Goal: Navigation & Orientation: Find specific page/section

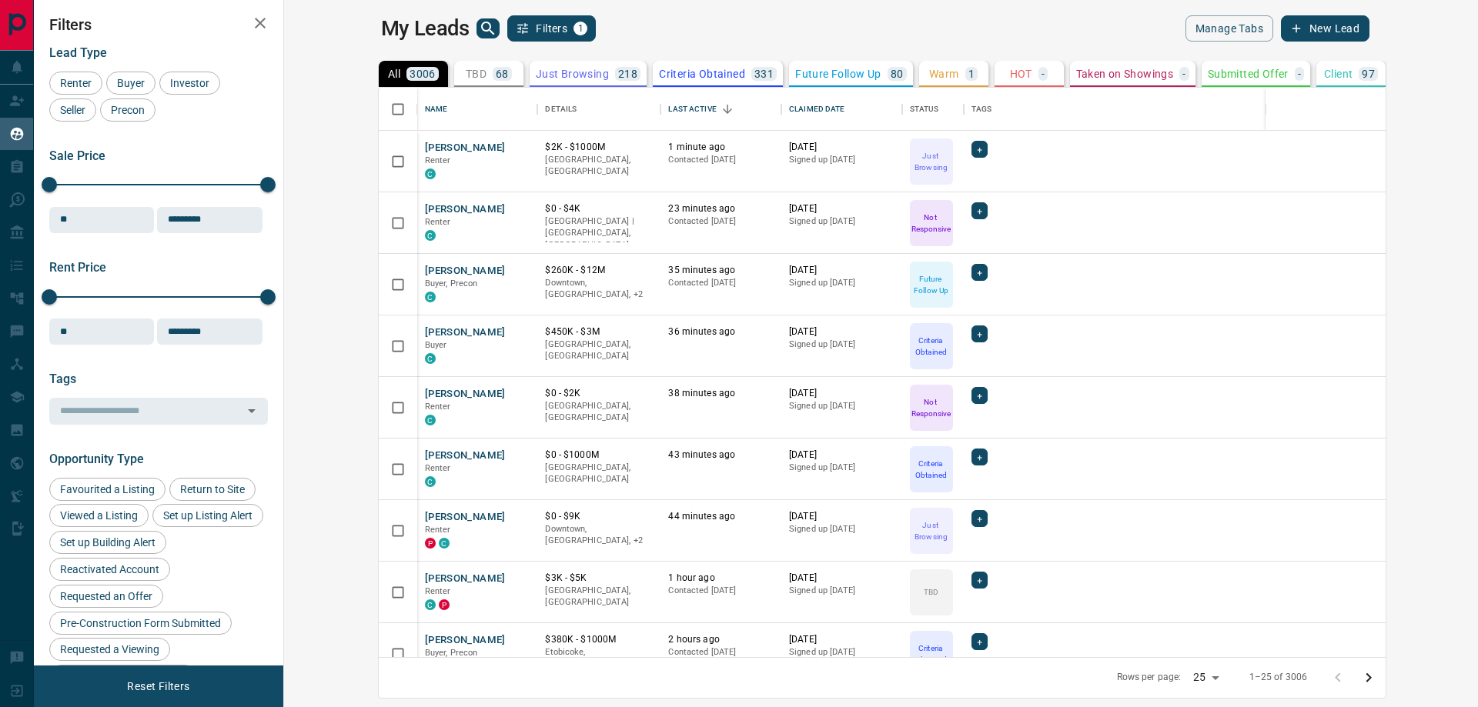
scroll to position [558, 1175]
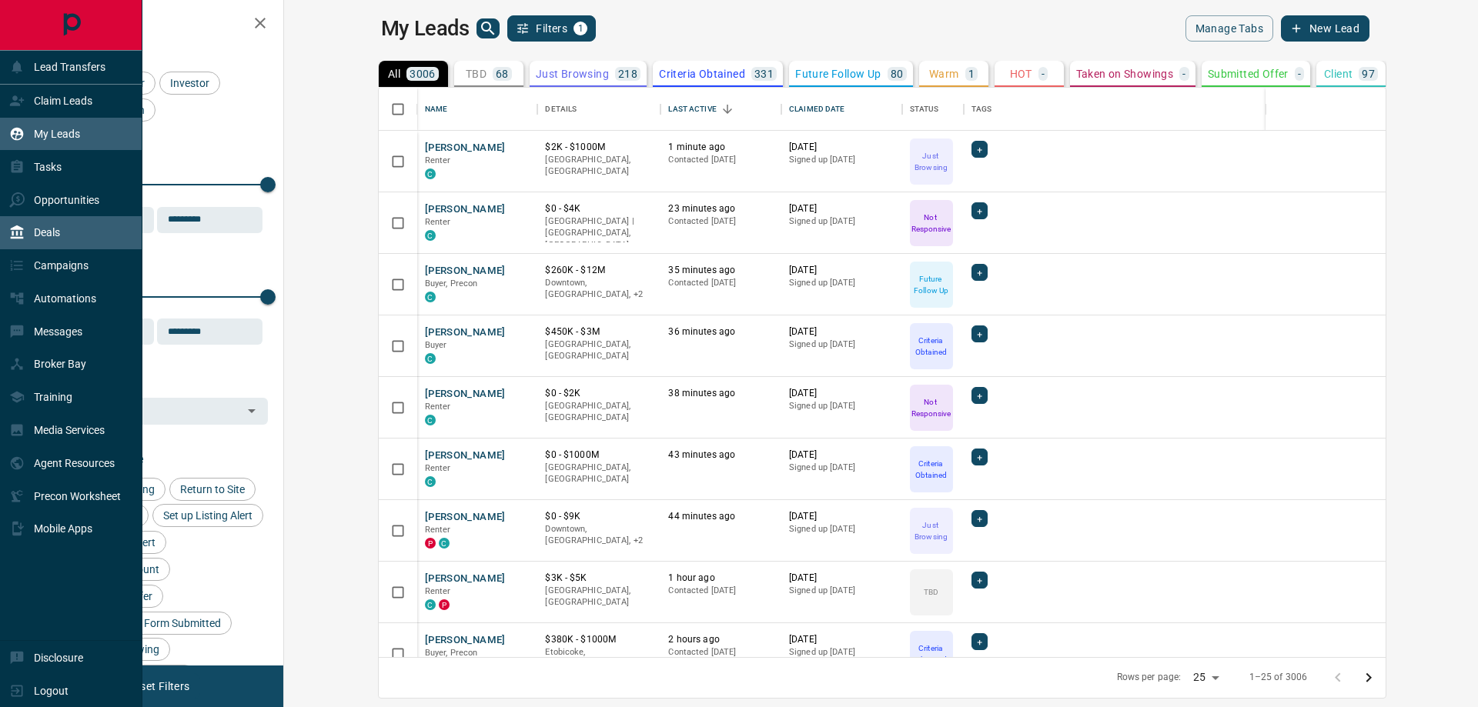
click at [51, 229] on p "Deals" at bounding box center [47, 232] width 26 height 12
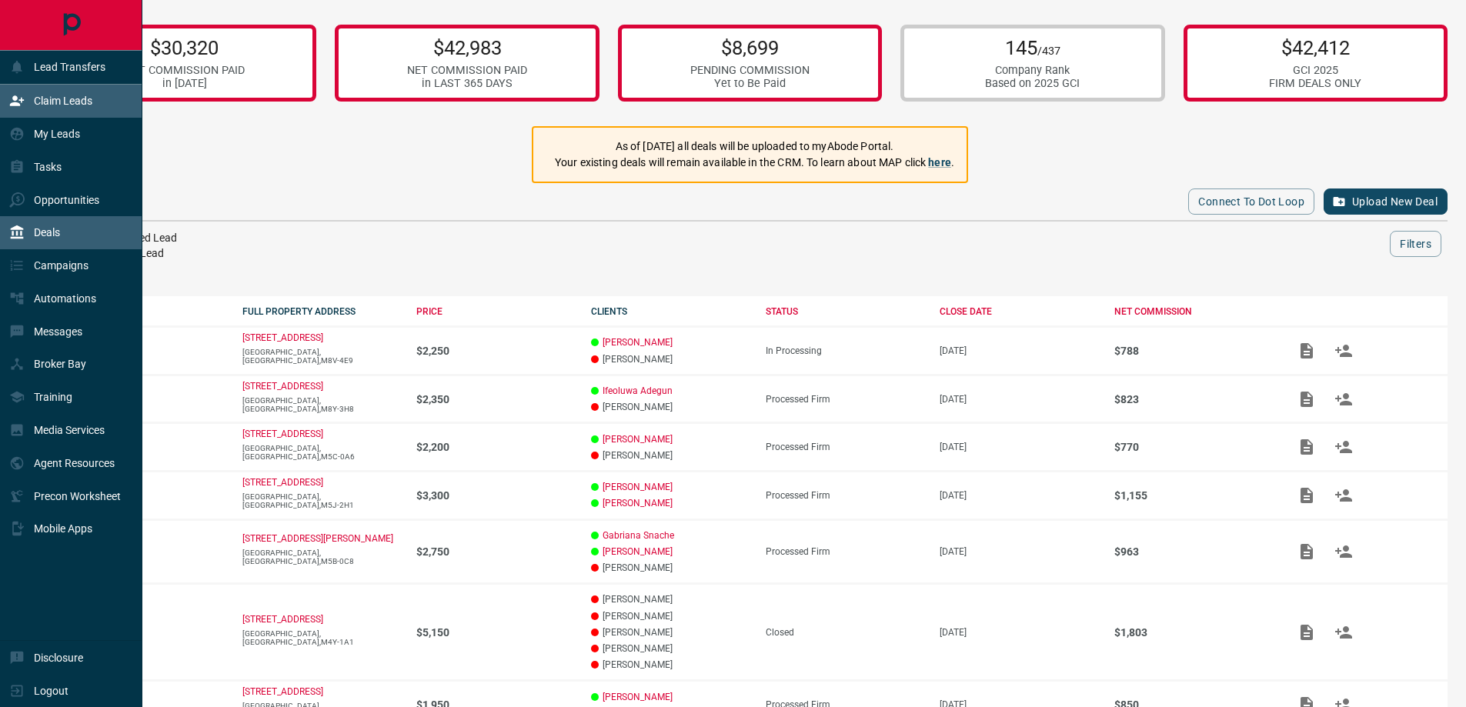
click at [69, 110] on div "Claim Leads" at bounding box center [50, 101] width 83 height 25
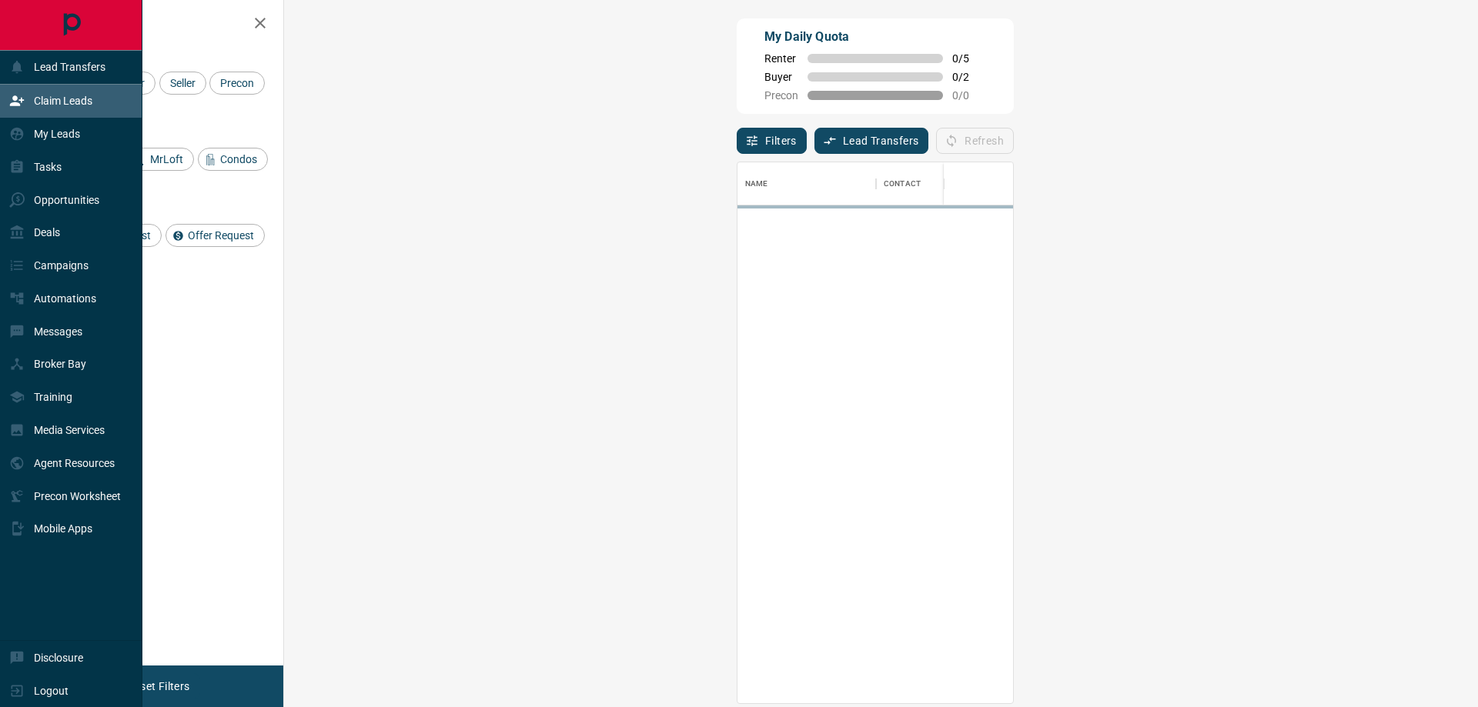
scroll to position [530, 1149]
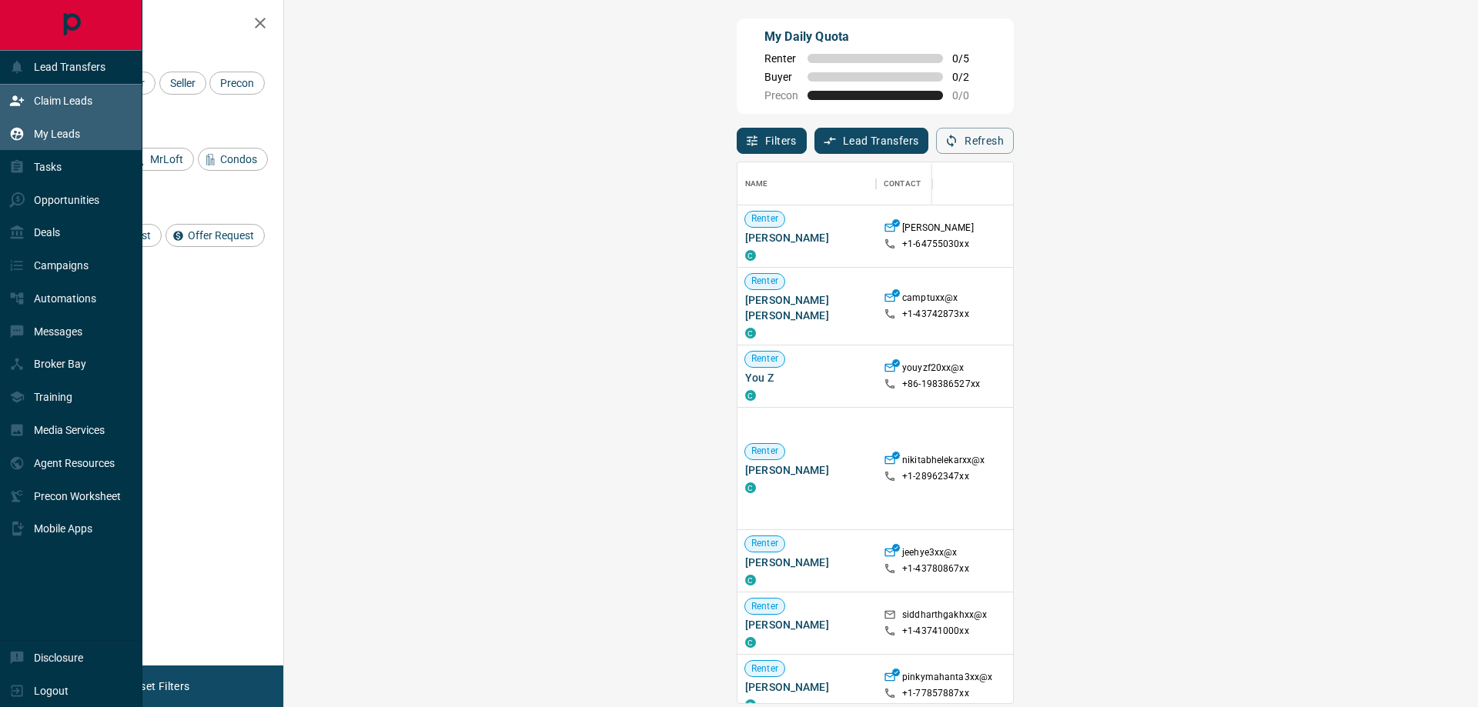
click at [67, 134] on p "My Leads" at bounding box center [57, 134] width 46 height 12
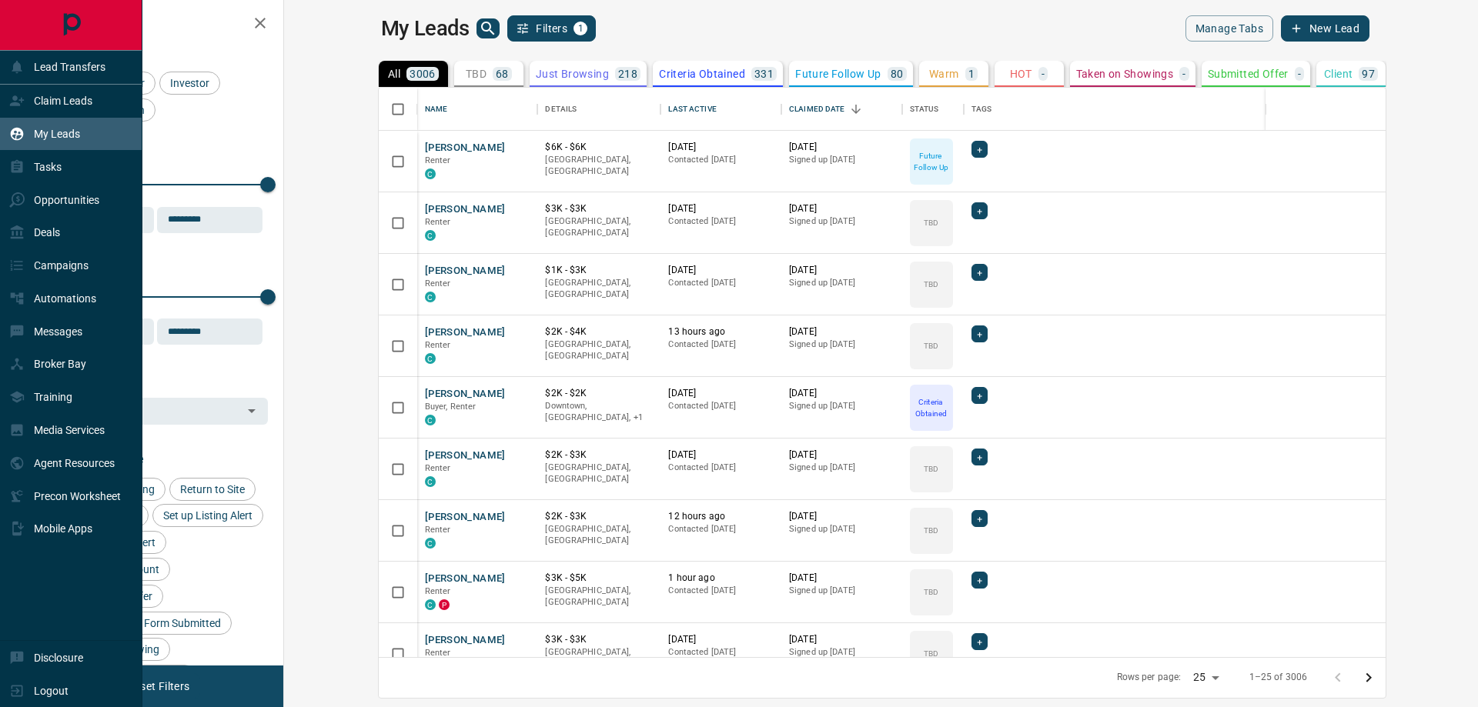
scroll to position [558, 1175]
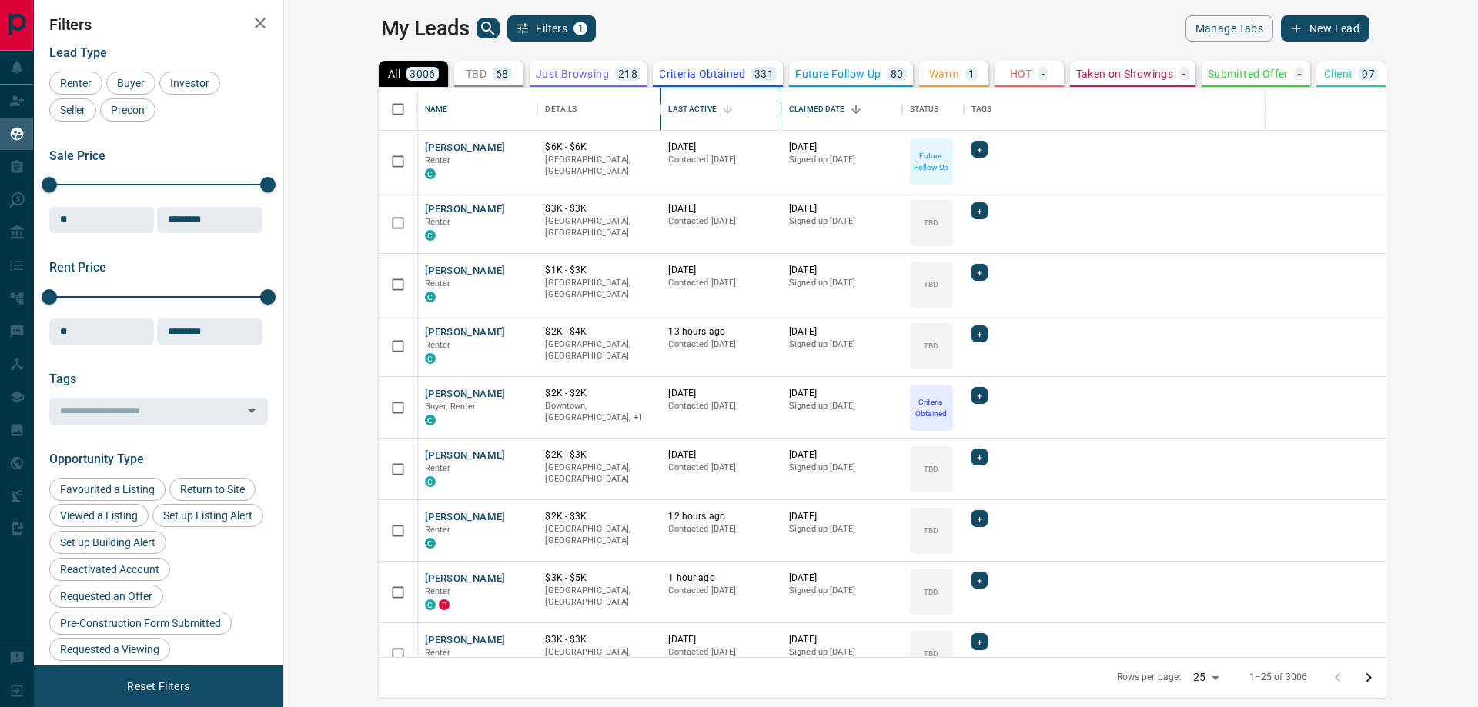
click at [668, 94] on div "Last Active" at bounding box center [692, 109] width 48 height 43
